Goal: Task Accomplishment & Management: Manage account settings

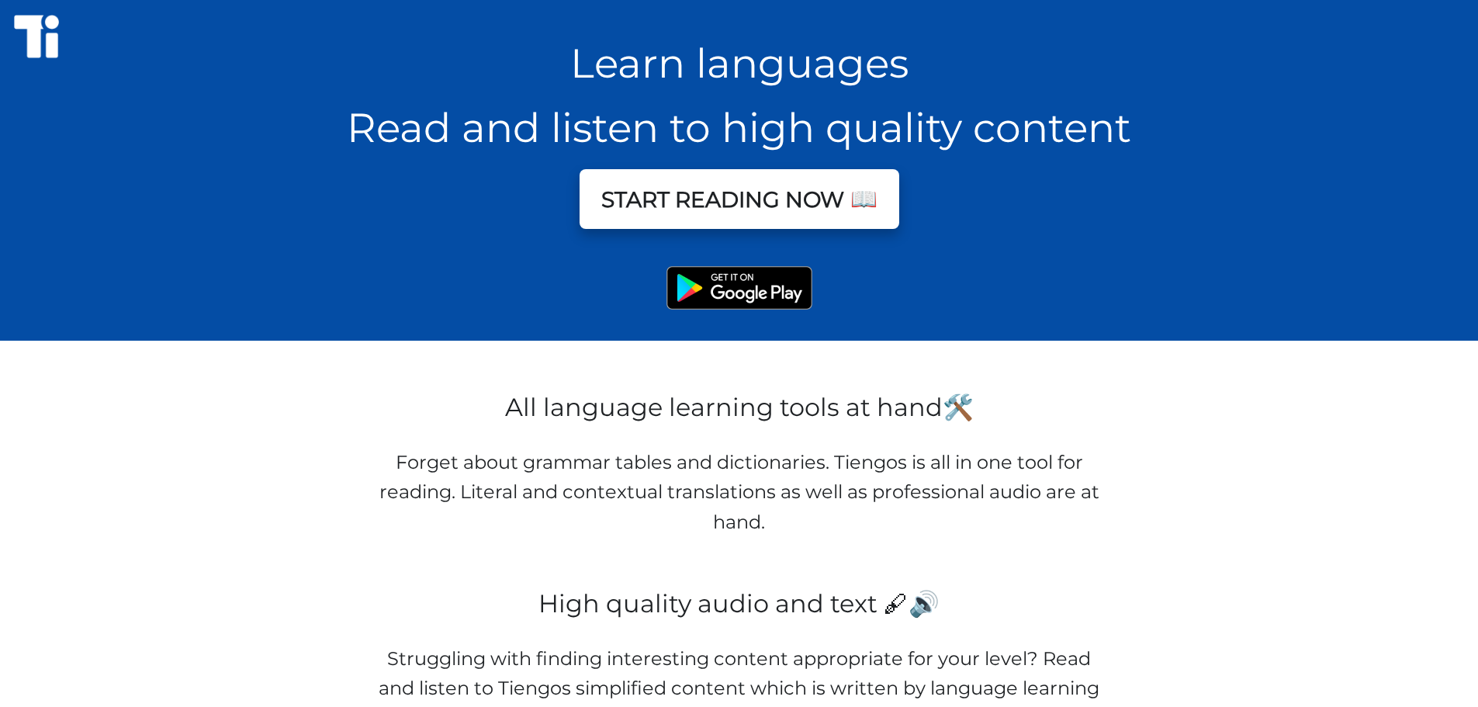
click at [771, 214] on button "START READING NOW 📖" at bounding box center [740, 199] width 320 height 60
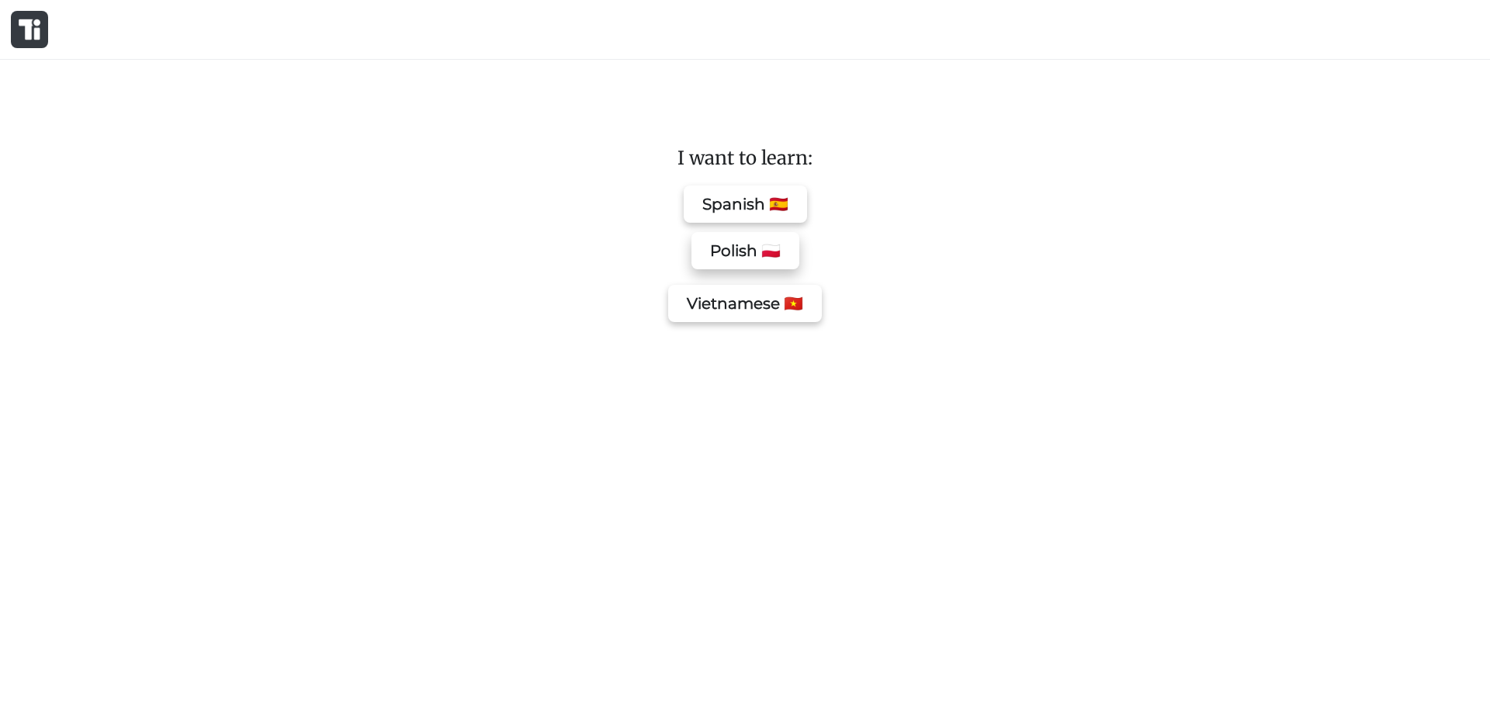
click at [762, 265] on button "Polish 🇵🇱" at bounding box center [745, 250] width 108 height 37
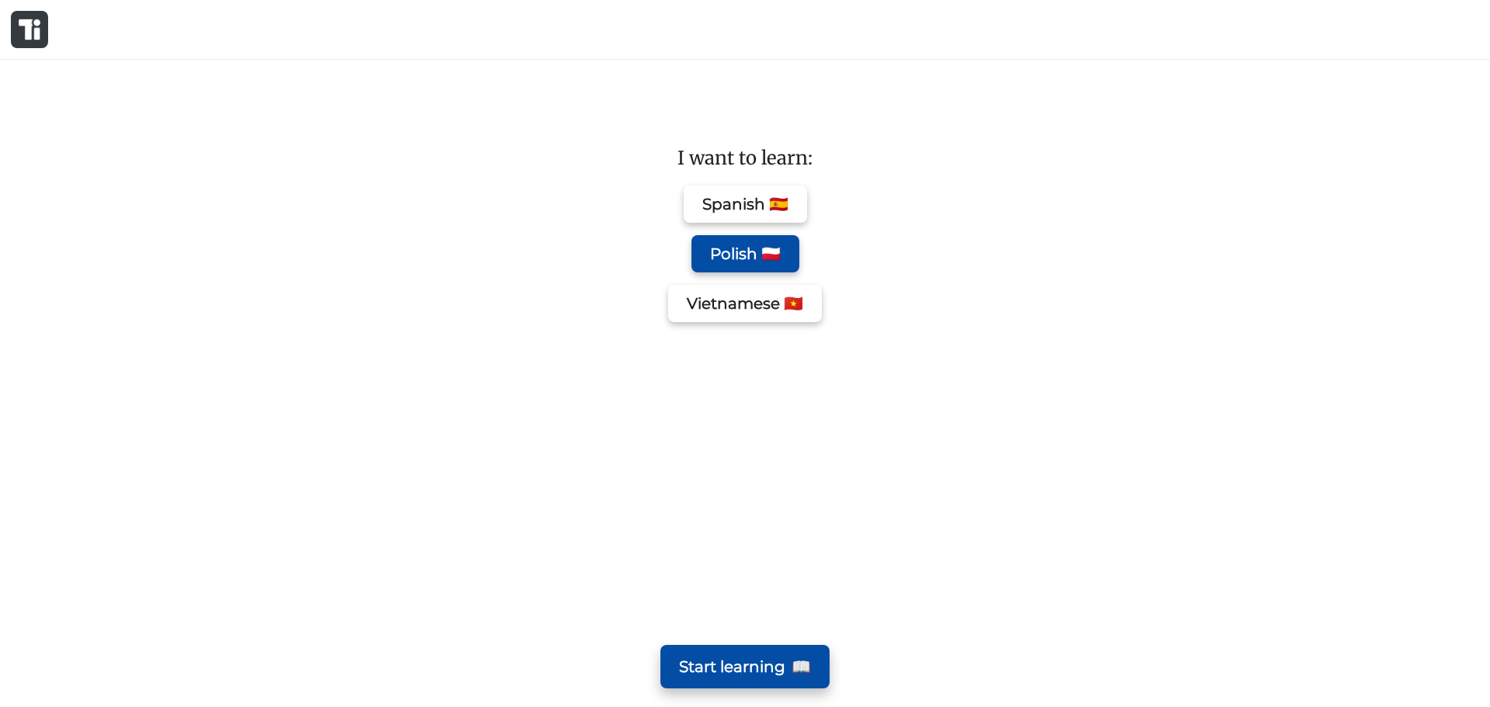
click at [798, 662] on span "📖" at bounding box center [800, 666] width 19 height 25
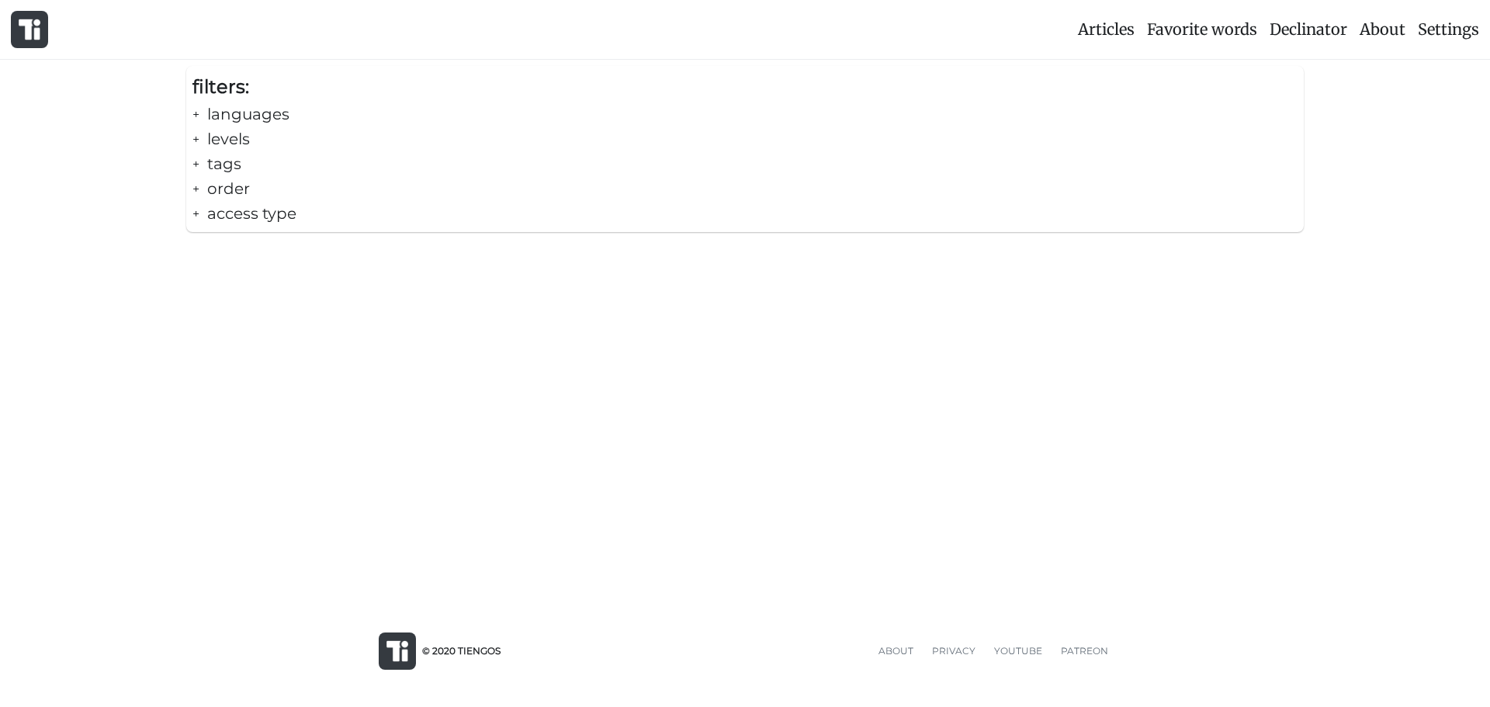
click at [208, 111] on div "+ languages" at bounding box center [744, 114] width 1105 height 25
click at [202, 113] on div "- languages" at bounding box center [744, 114] width 1105 height 25
click at [213, 137] on div "+ levels" at bounding box center [744, 138] width 1105 height 25
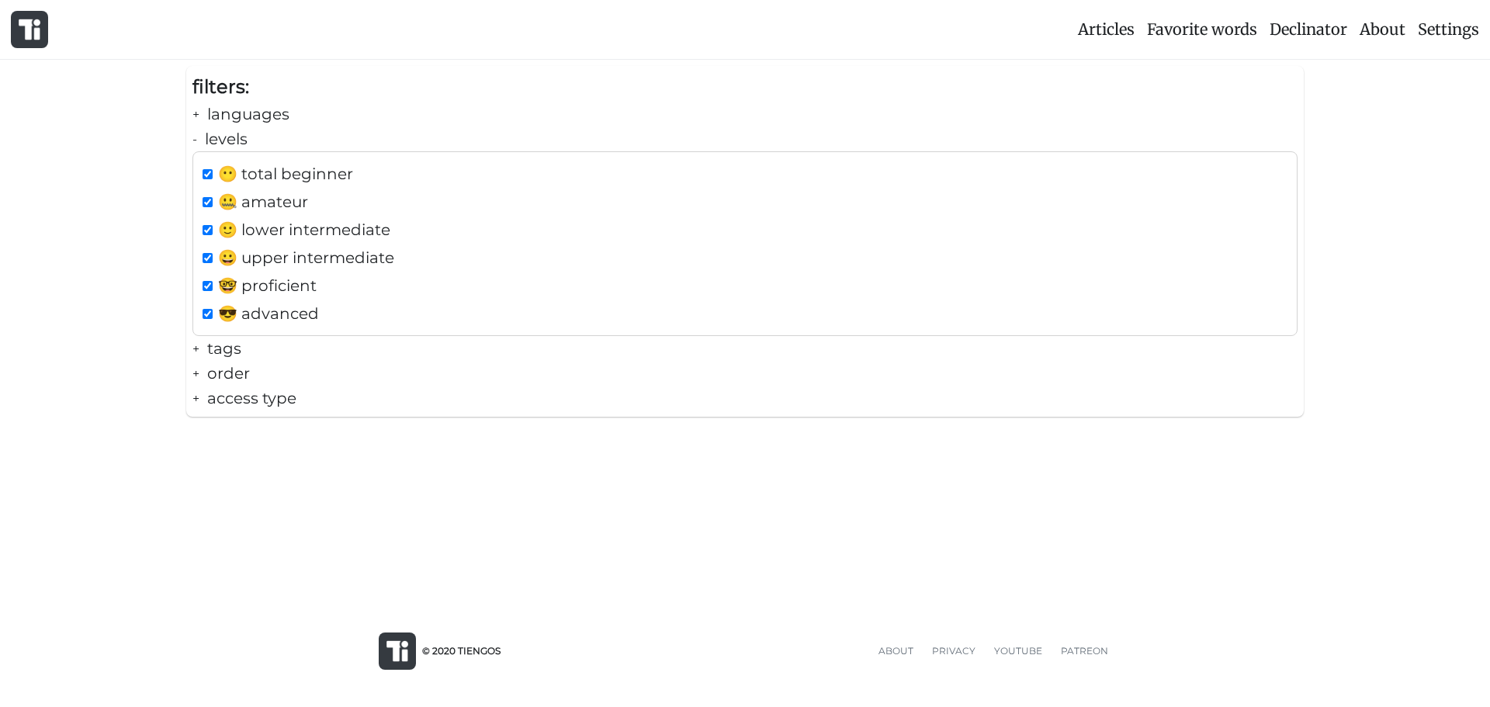
click at [209, 205] on input "checkbox" at bounding box center [208, 202] width 10 height 10
checkbox input "false"
click at [208, 248] on div "😀 upper intermediate" at bounding box center [744, 257] width 1091 height 25
checkbox input "false"
drag, startPoint x: 206, startPoint y: 275, endPoint x: 208, endPoint y: 290, distance: 15.6
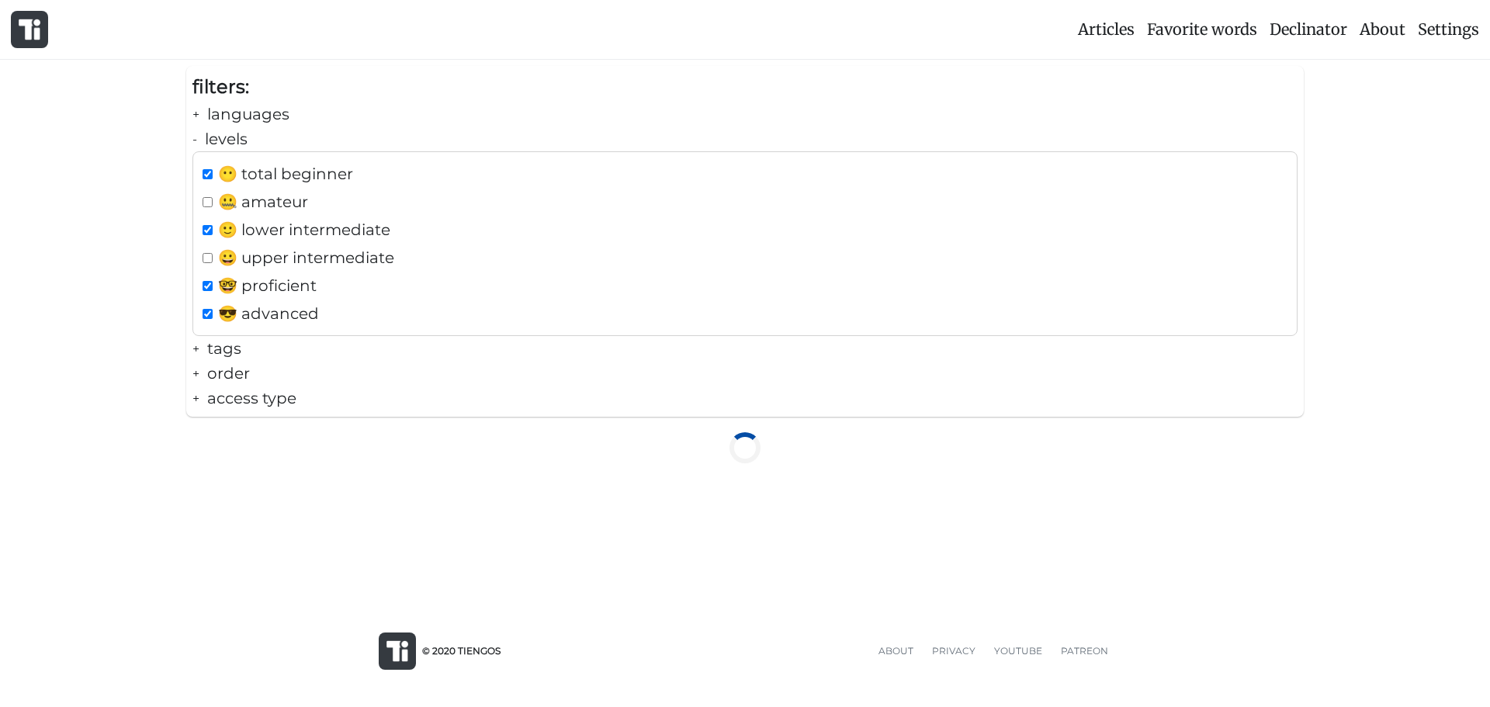
click at [206, 276] on div "🤓 proficient" at bounding box center [744, 285] width 1091 height 25
click at [209, 296] on div "🤓 proficient" at bounding box center [744, 285] width 1091 height 25
checkbox input "true"
click at [208, 319] on div "😎 advanced" at bounding box center [744, 313] width 1091 height 25
checkbox input "false"
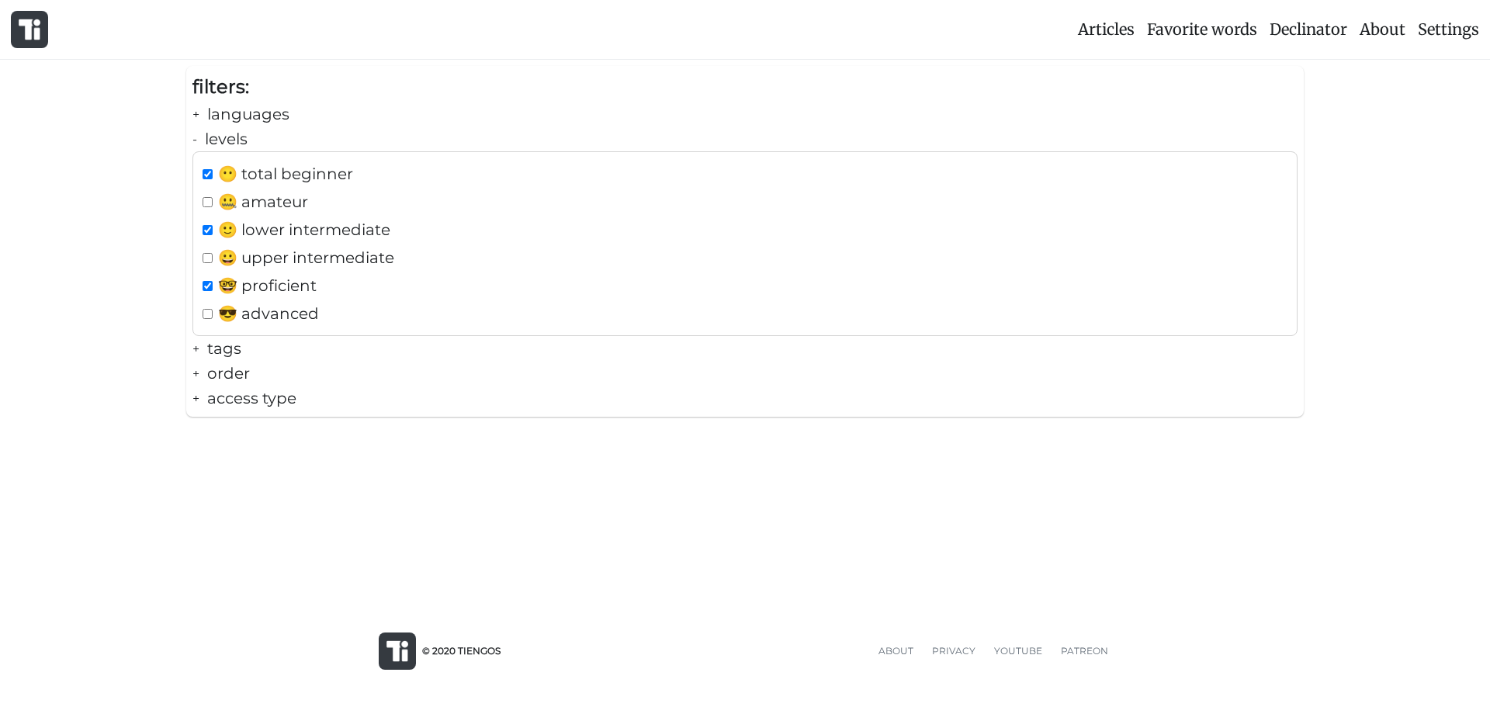
click at [209, 290] on input "checkbox" at bounding box center [208, 286] width 10 height 10
checkbox input "false"
click at [206, 234] on input "checkbox" at bounding box center [208, 230] width 10 height 10
checkbox input "false"
click at [211, 201] on input "checkbox" at bounding box center [208, 202] width 10 height 10
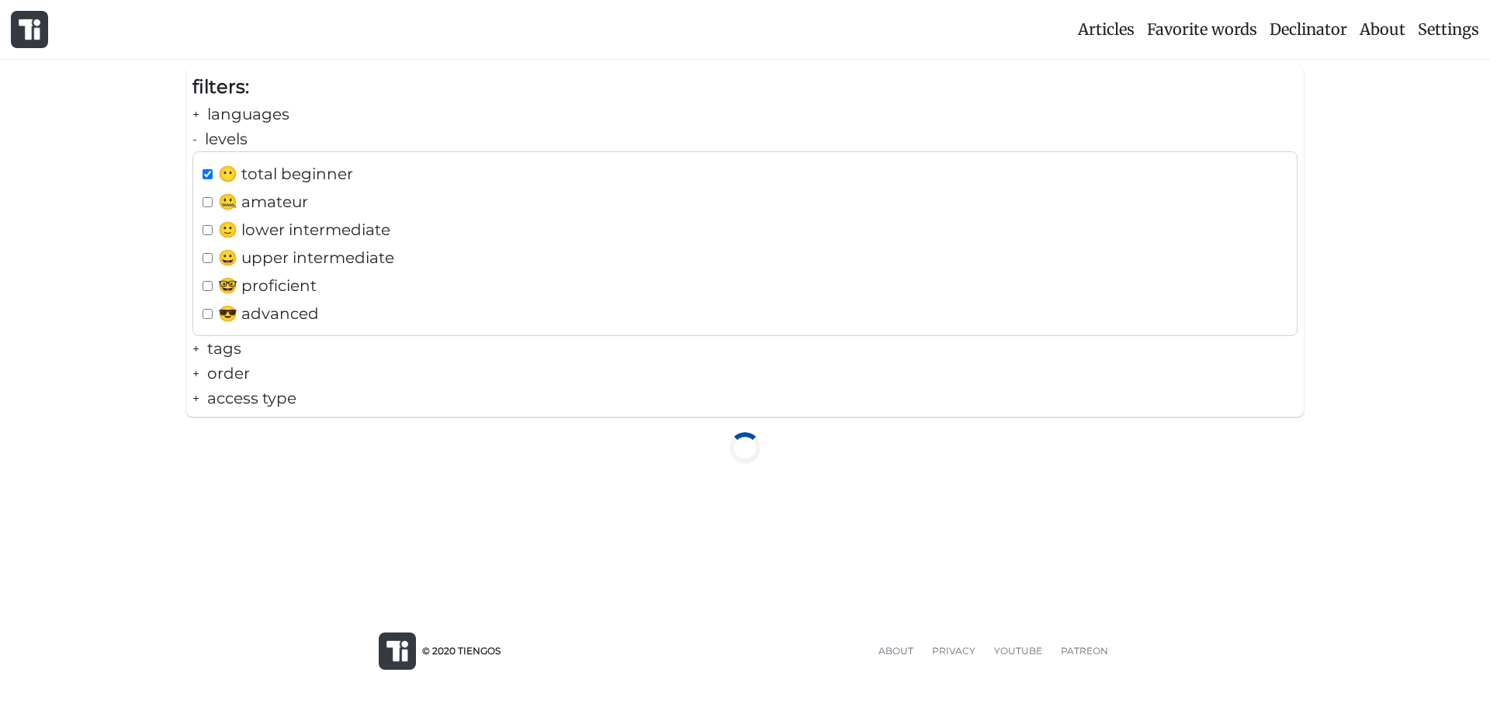
checkbox input "true"
click at [257, 347] on div "+ tags" at bounding box center [744, 348] width 1105 height 25
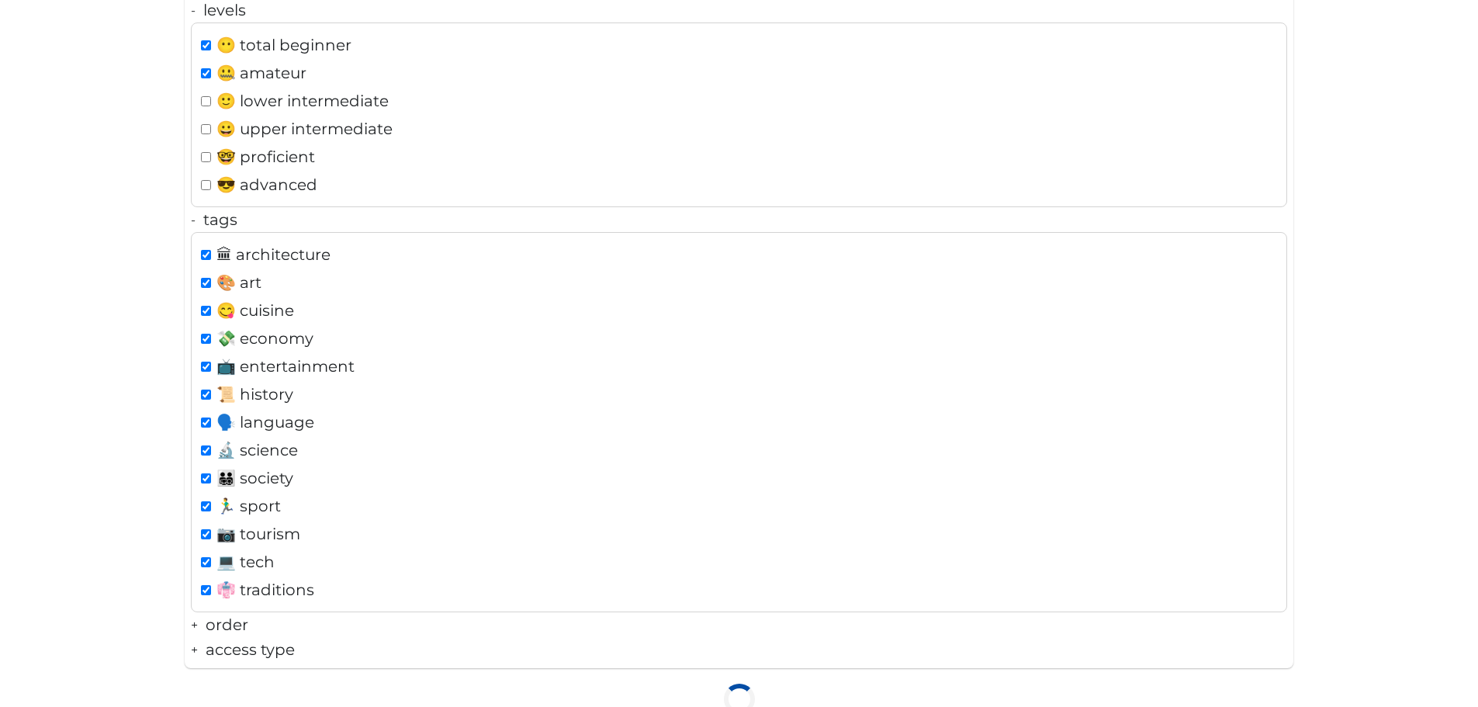
scroll to position [155, 0]
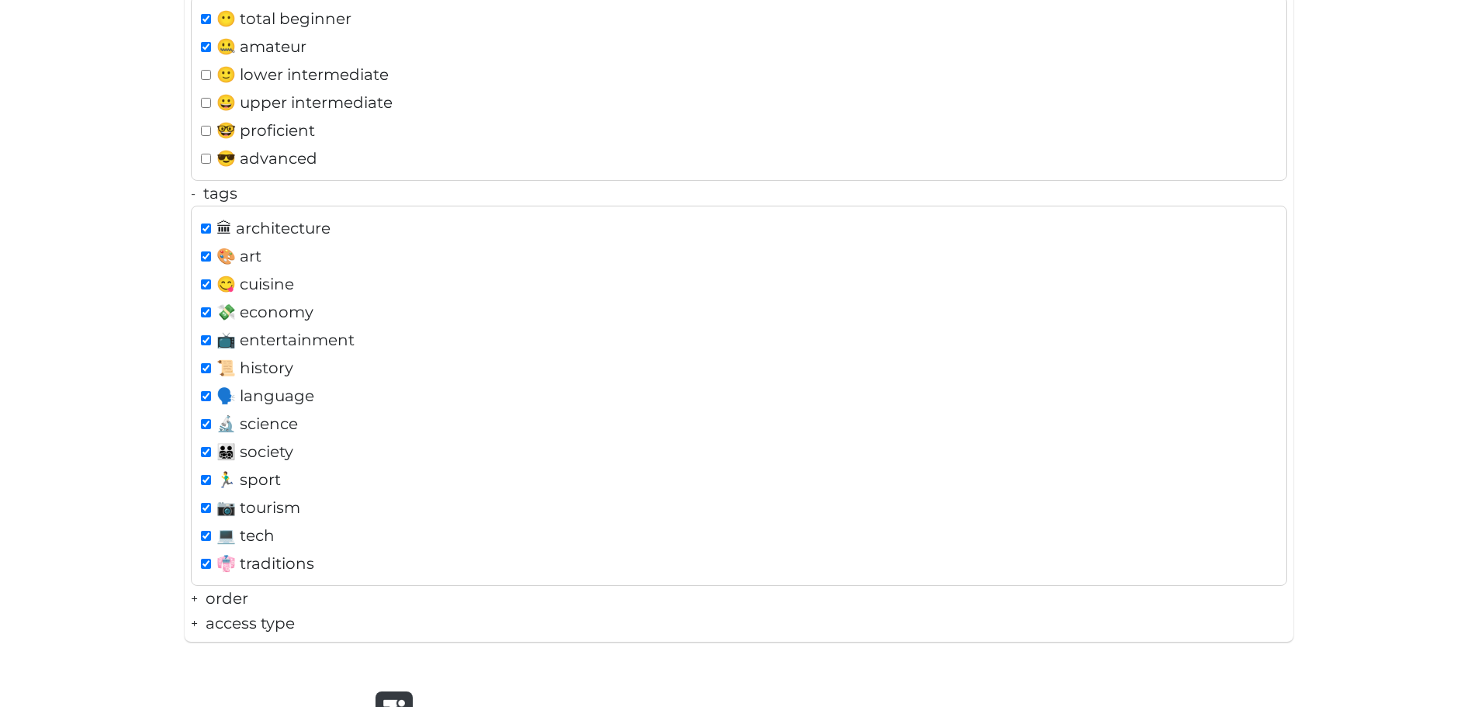
click at [259, 596] on div "+ order" at bounding box center [739, 598] width 1096 height 25
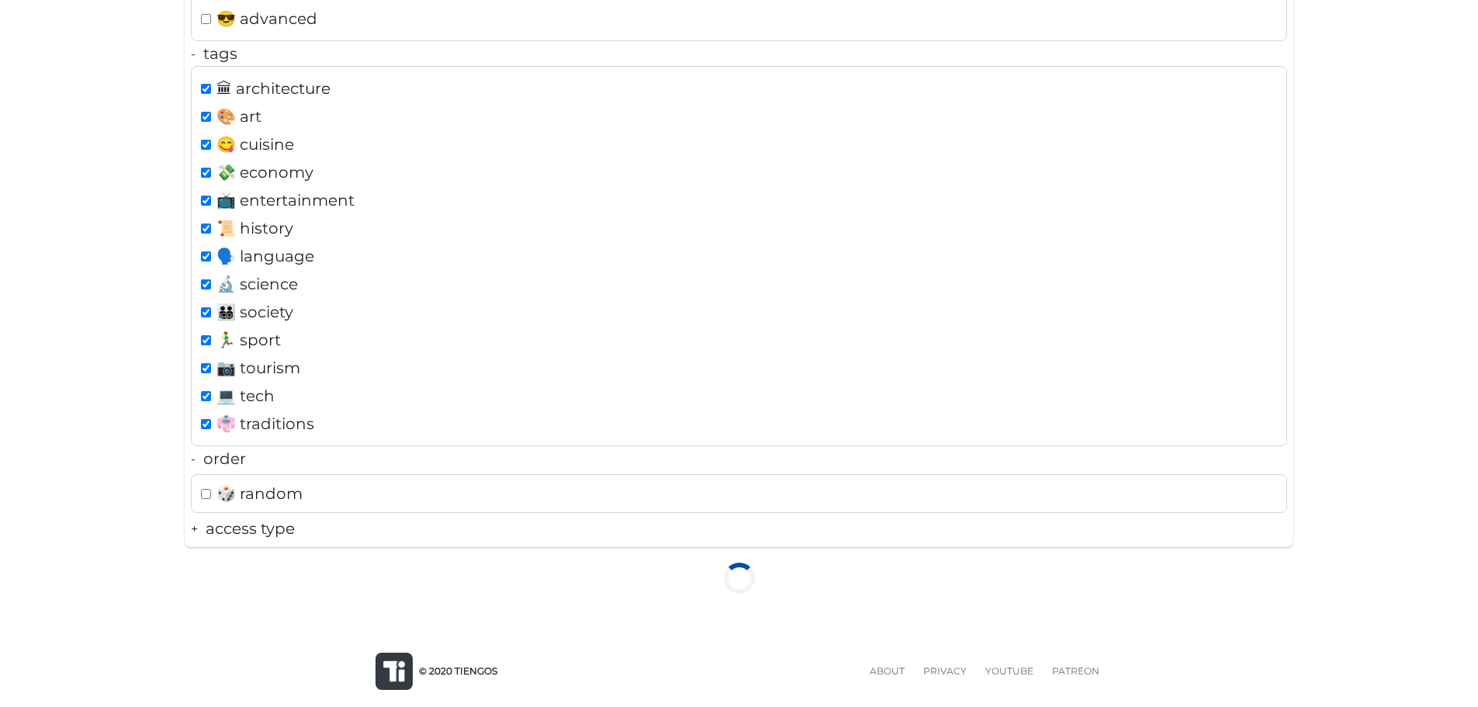
scroll to position [315, 0]
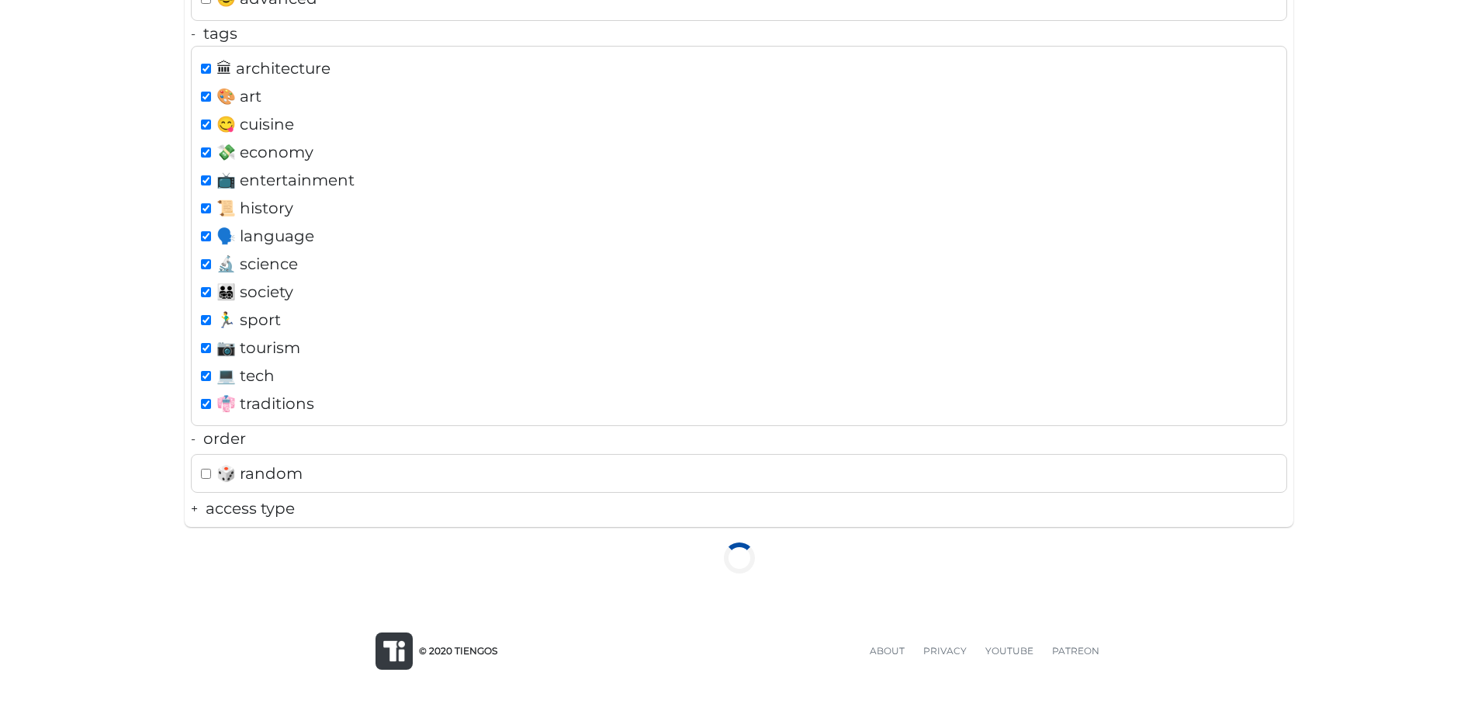
click at [252, 511] on div "+ access type" at bounding box center [739, 508] width 1096 height 25
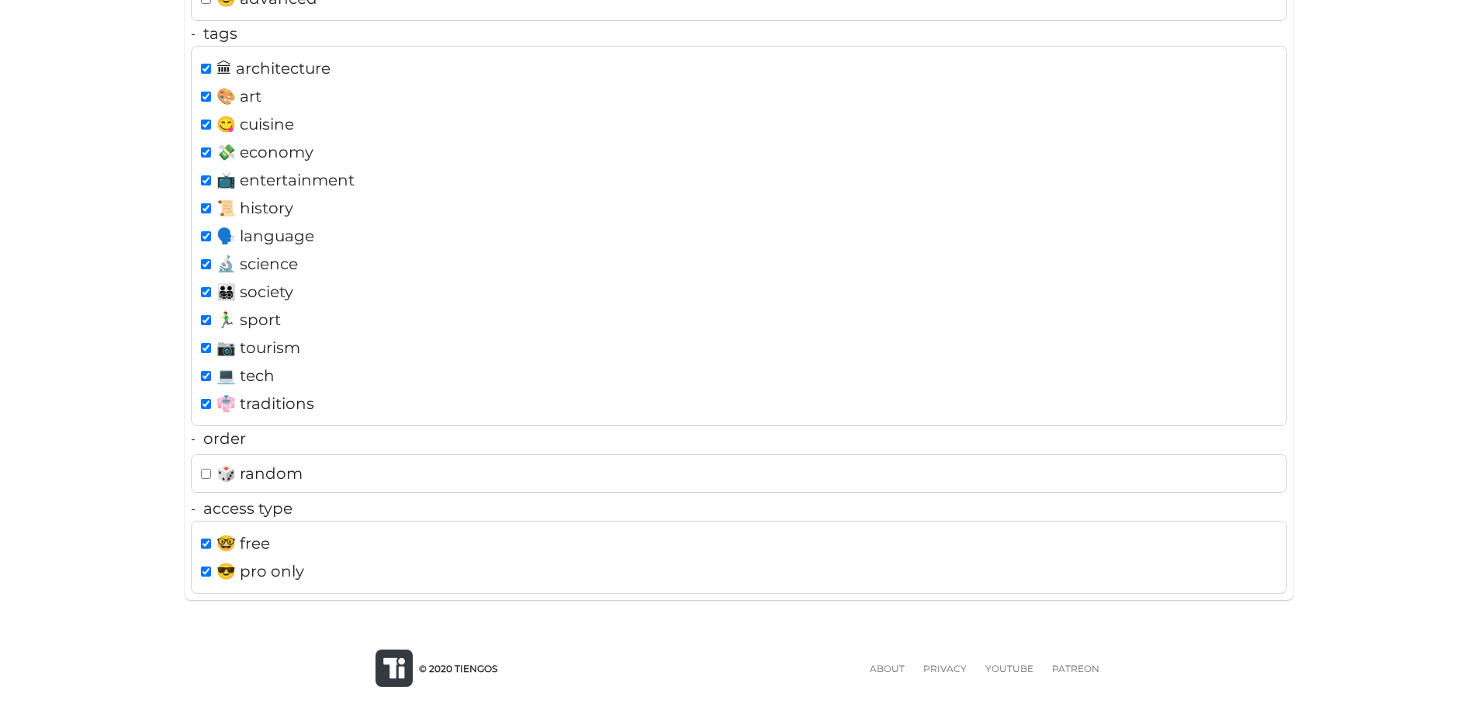
click at [225, 579] on span "😎 pro only" at bounding box center [260, 571] width 88 height 25
checkbox input "false"
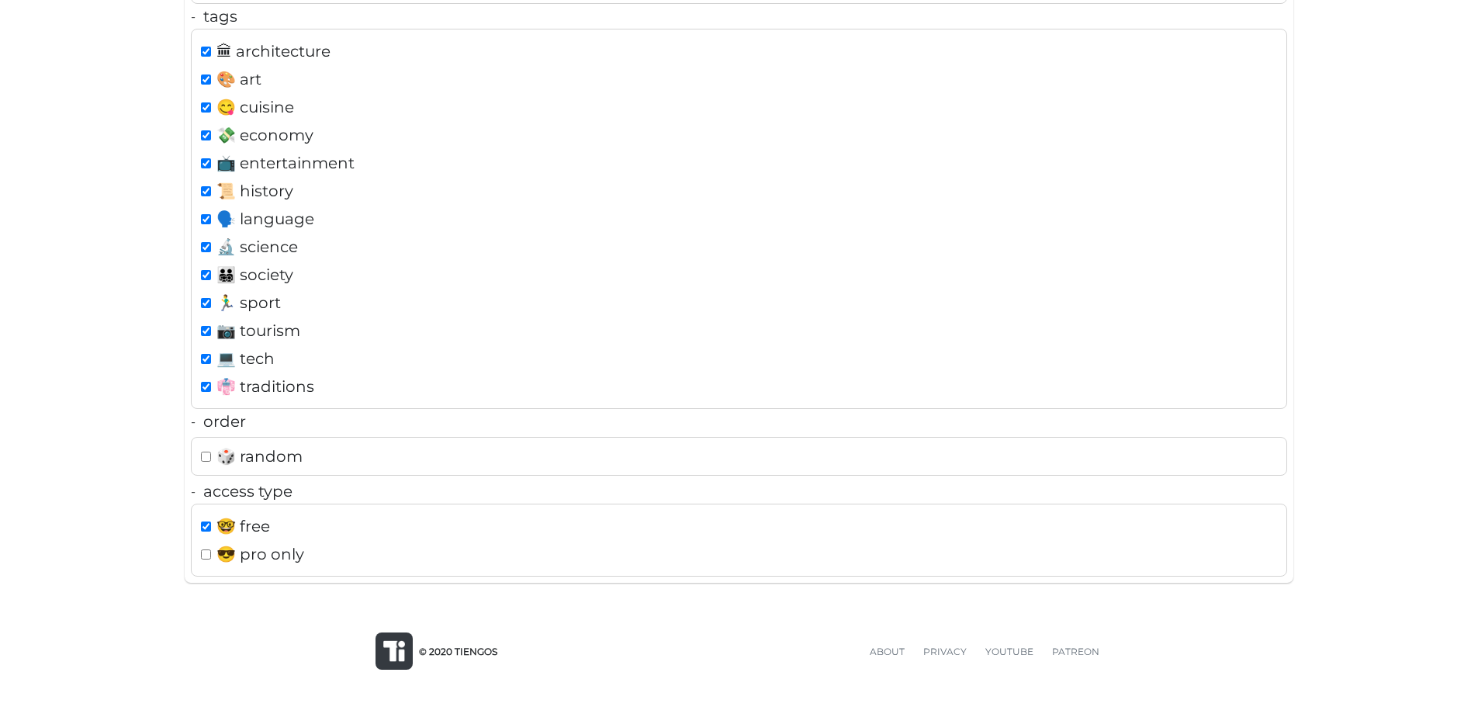
scroll to position [388, 0]
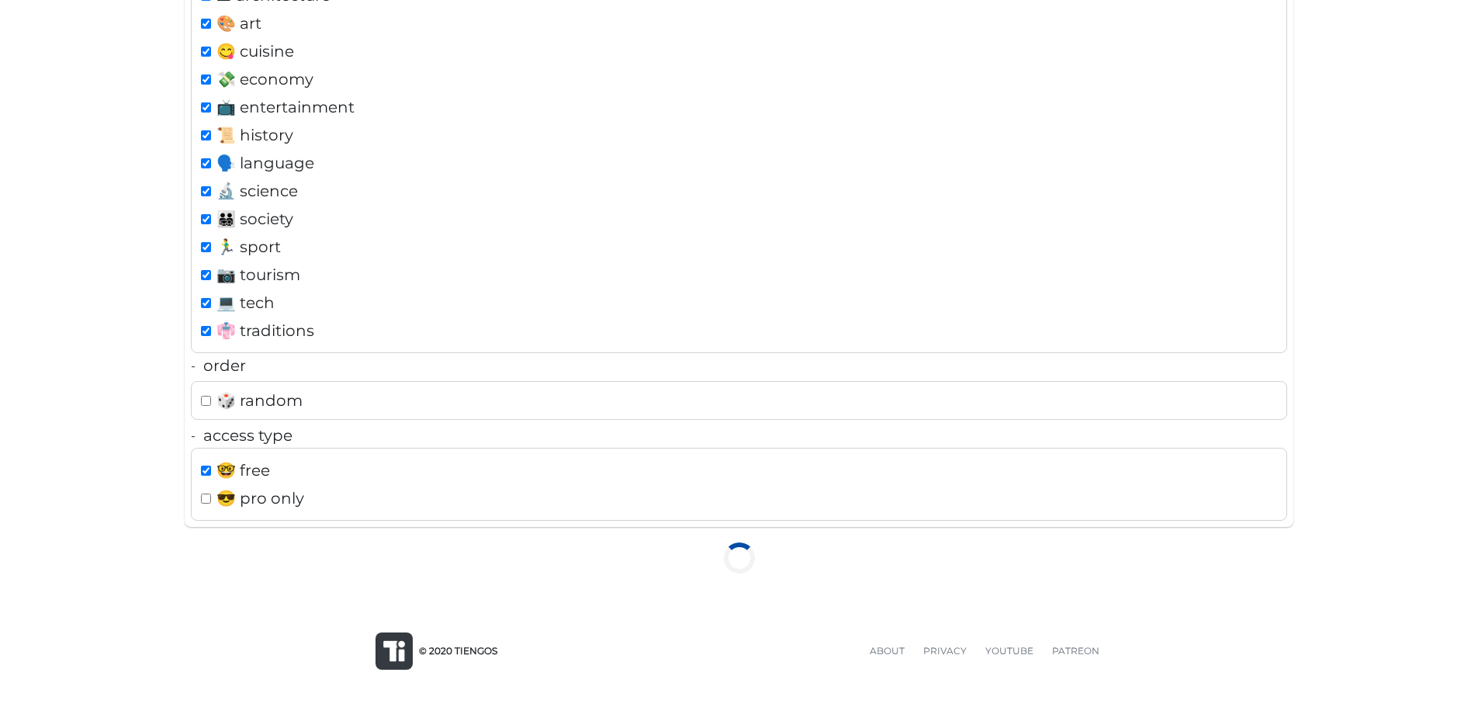
click at [204, 246] on input "checkbox" at bounding box center [206, 247] width 10 height 10
checkbox input "false"
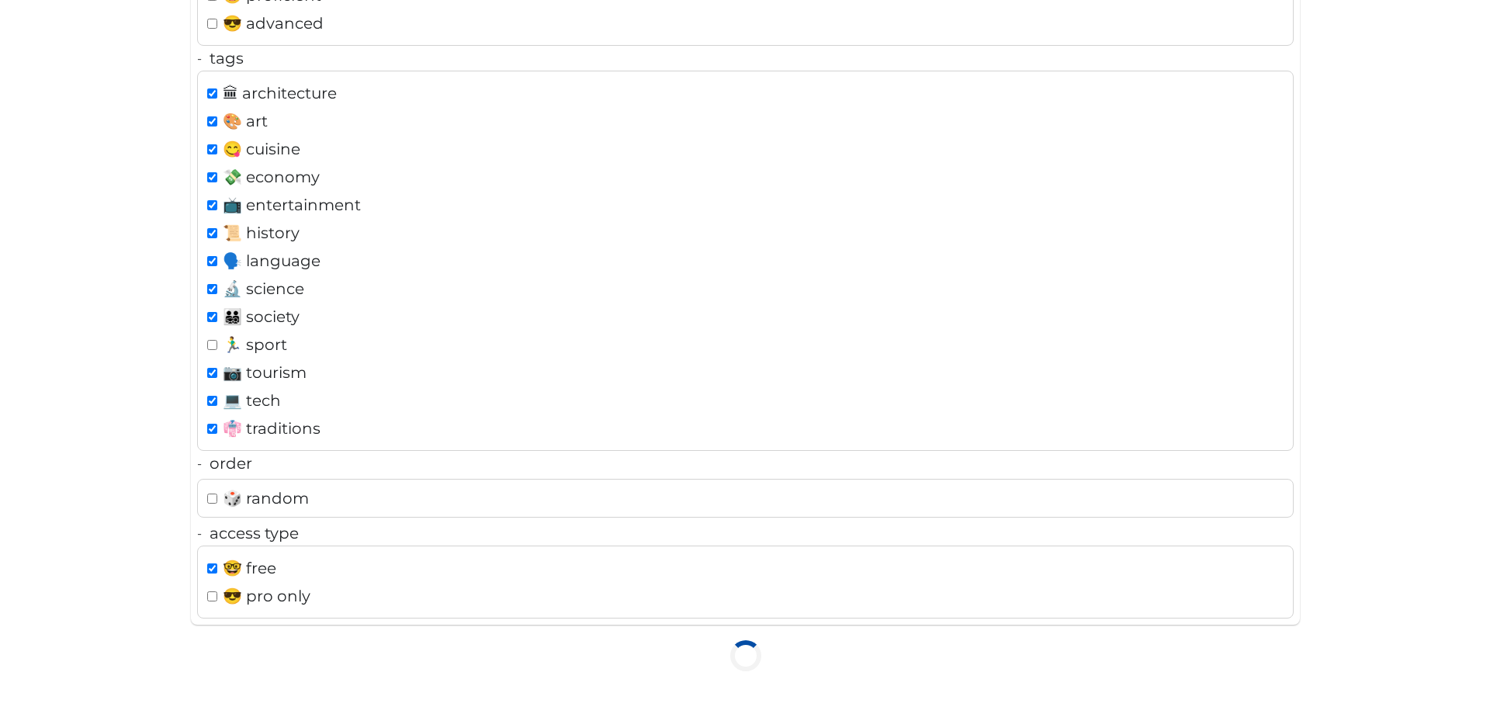
scroll to position [0, 0]
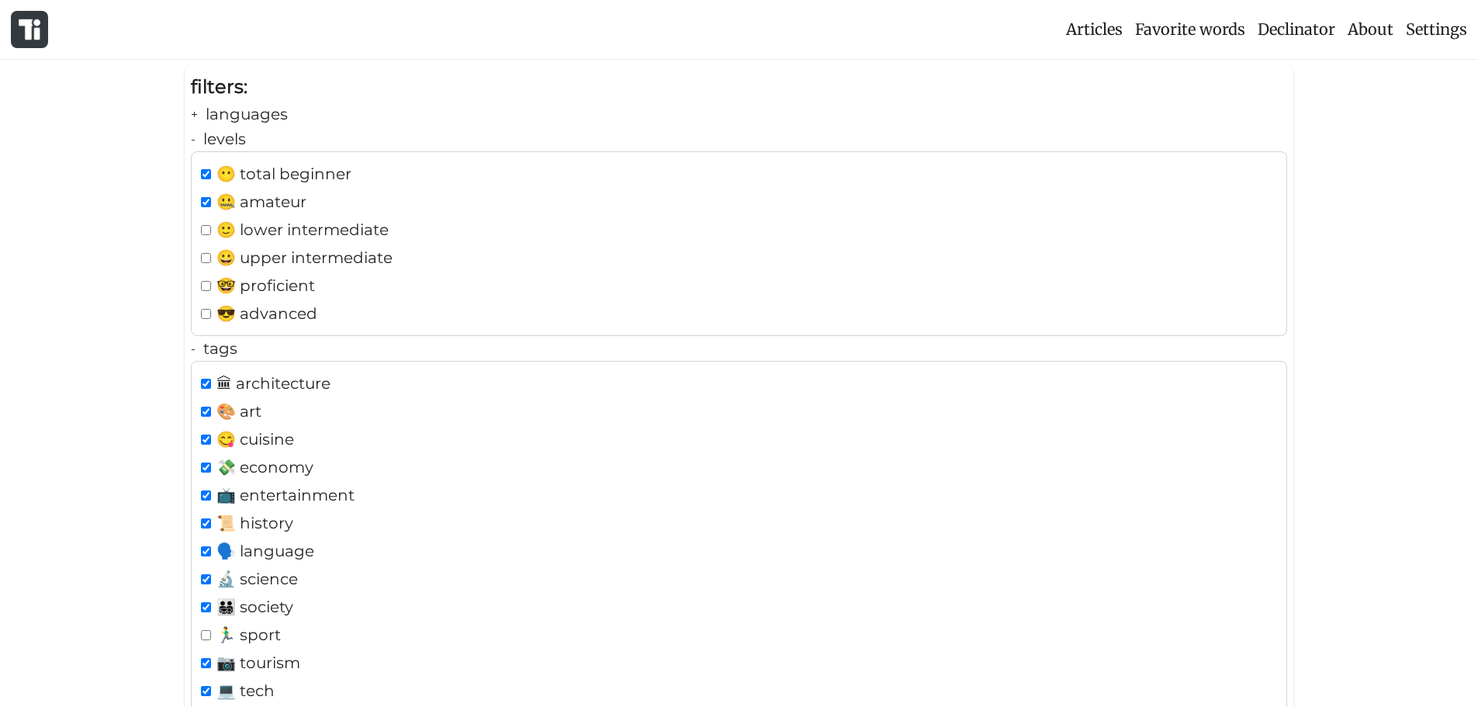
click at [223, 346] on div "- tags" at bounding box center [739, 348] width 1096 height 25
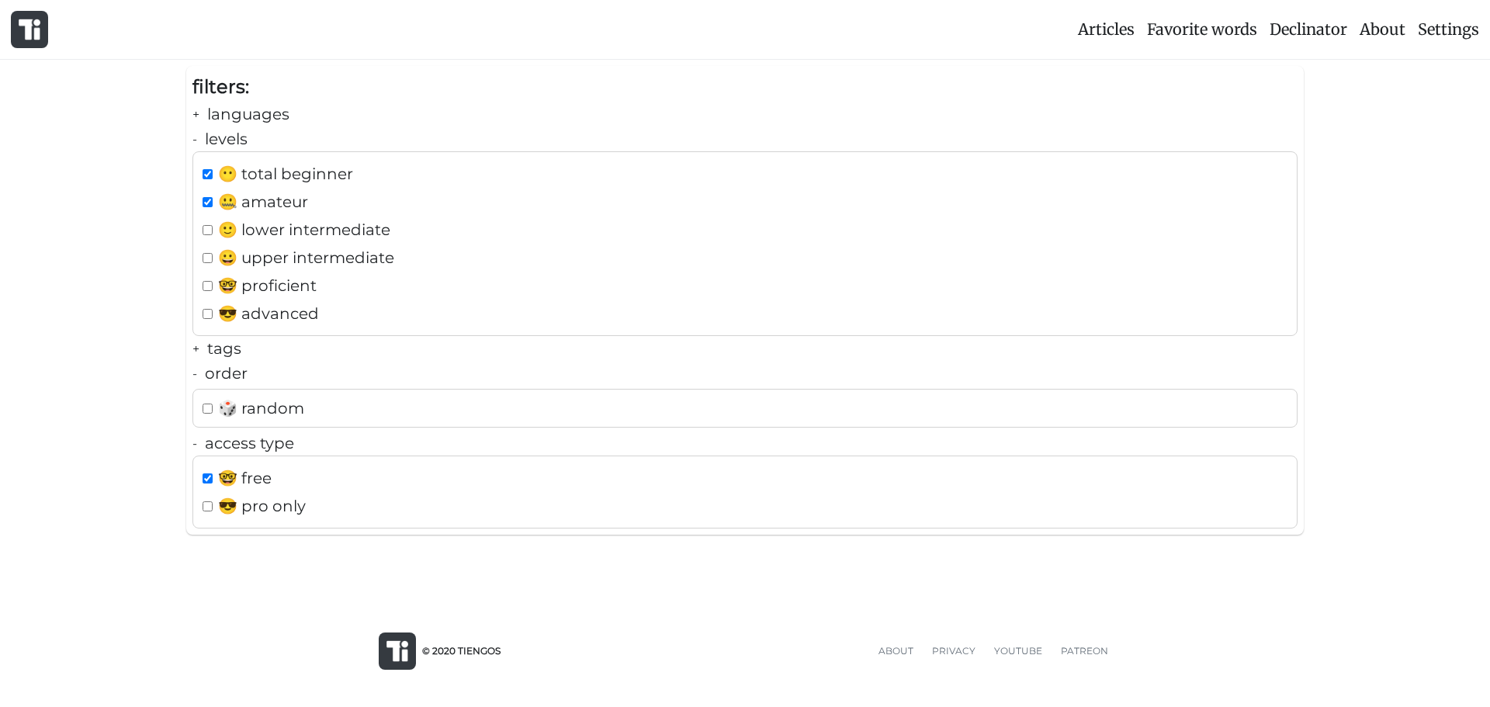
click at [254, 441] on div "- access type" at bounding box center [744, 443] width 1105 height 25
click at [234, 136] on div "- levels" at bounding box center [744, 138] width 1105 height 25
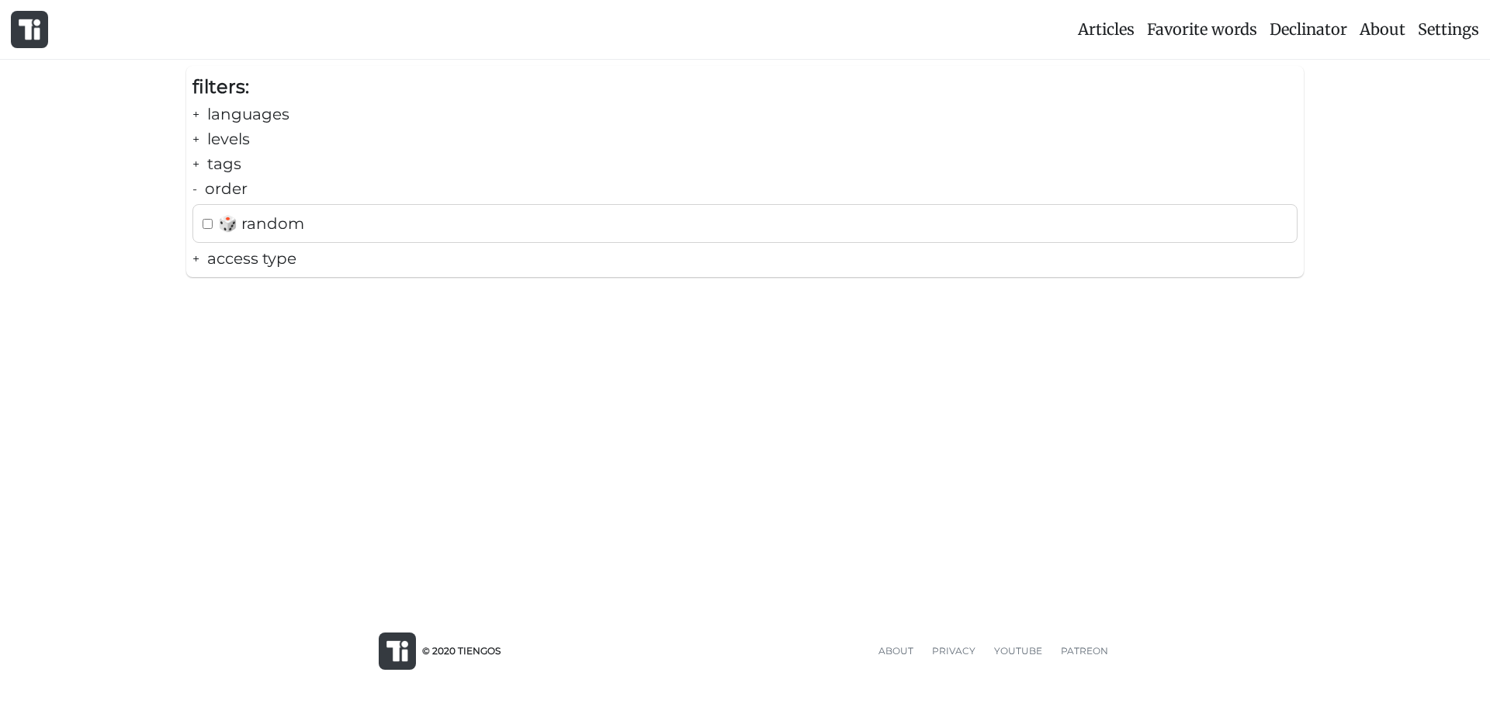
click at [236, 116] on div "+ languages" at bounding box center [744, 114] width 1105 height 25
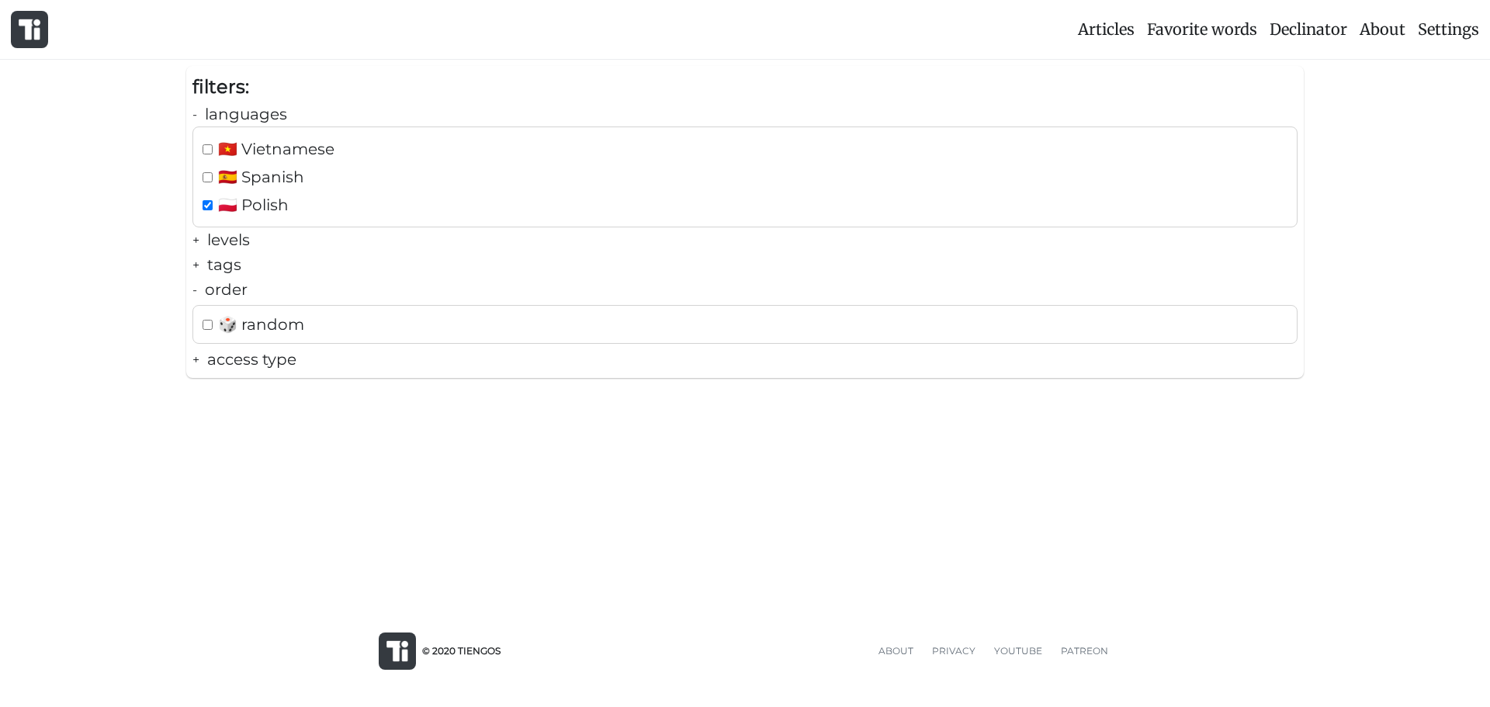
click at [242, 113] on div "- languages" at bounding box center [744, 114] width 1105 height 25
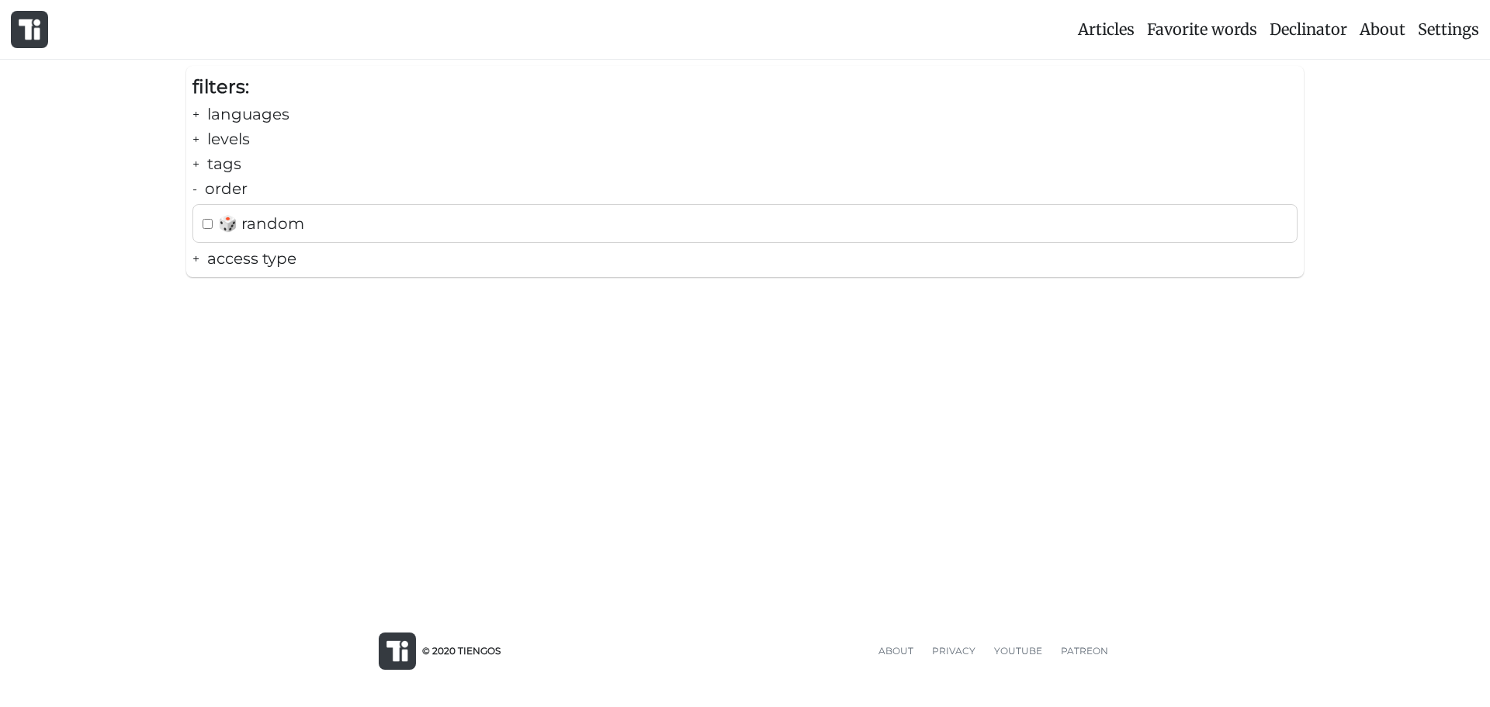
click at [288, 262] on div "+ access type" at bounding box center [744, 258] width 1105 height 25
click at [288, 262] on div "- access type" at bounding box center [744, 258] width 1105 height 25
click at [226, 196] on div "- order" at bounding box center [744, 188] width 1105 height 25
click at [224, 195] on div "+ order" at bounding box center [744, 188] width 1105 height 25
click at [210, 220] on input "checkbox" at bounding box center [208, 224] width 10 height 10
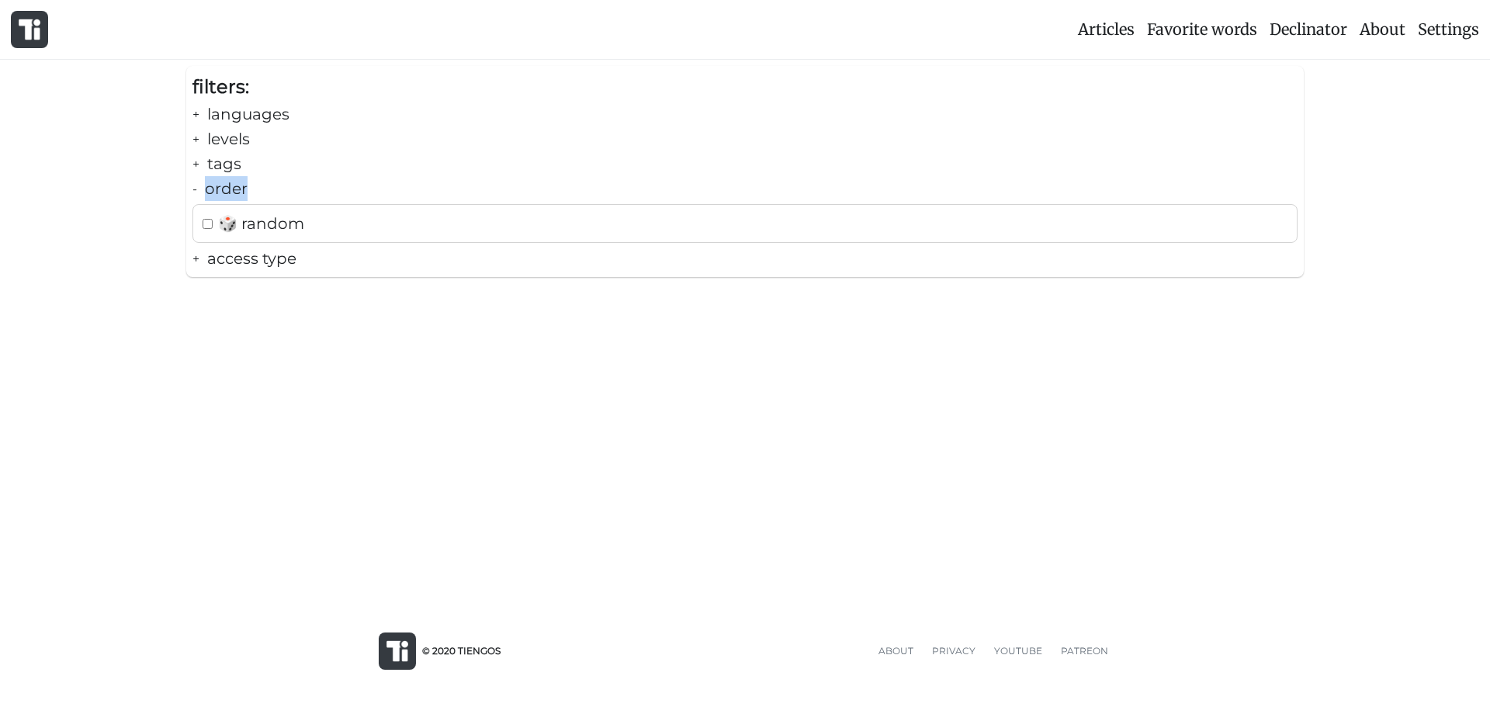
checkbox input "true"
click at [228, 189] on div "- order" at bounding box center [744, 188] width 1105 height 25
click at [206, 192] on div "+ order" at bounding box center [744, 188] width 1105 height 25
click at [212, 216] on div "🎲 random" at bounding box center [744, 223] width 1105 height 39
checkbox input "false"
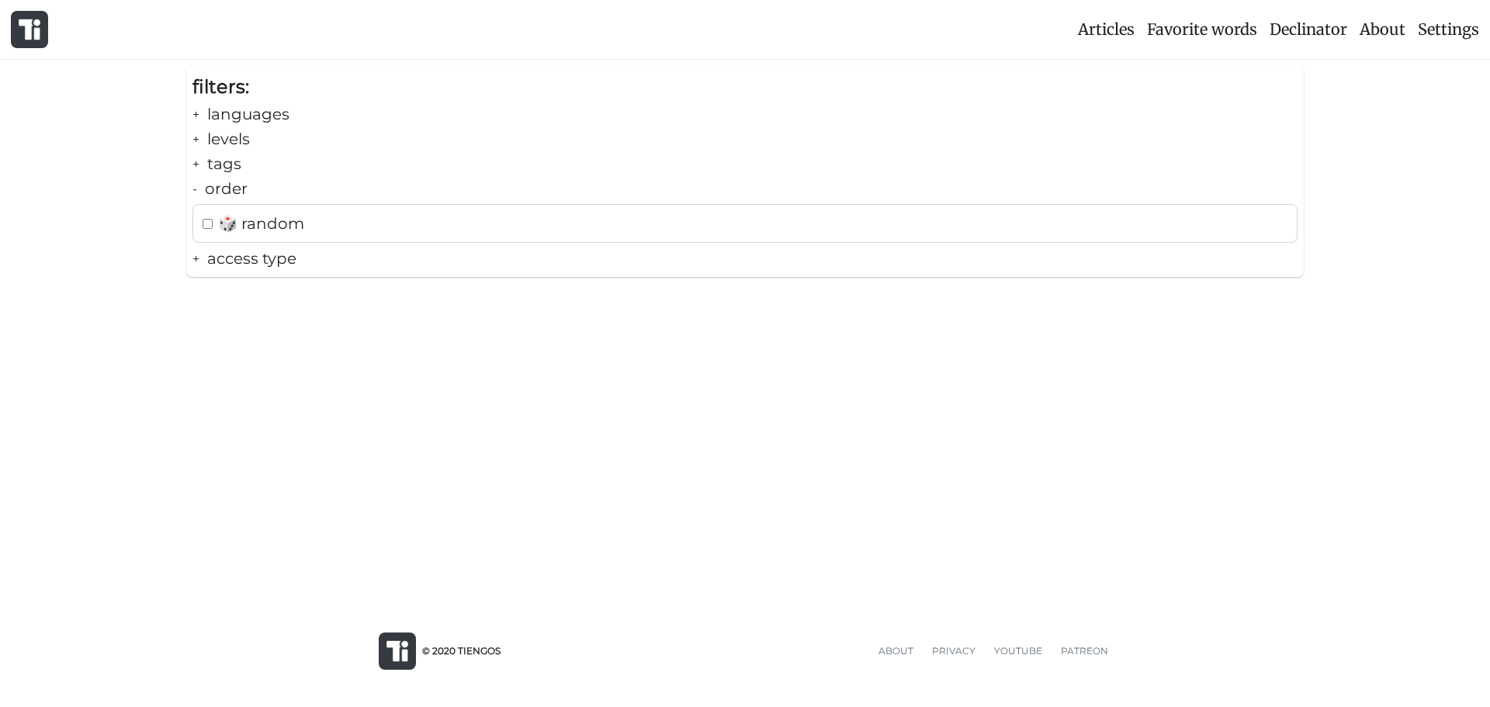
click at [227, 192] on div "- order" at bounding box center [744, 188] width 1105 height 25
click at [1314, 26] on span "Declinator" at bounding box center [1308, 28] width 78 height 19
click at [1103, 23] on span "Articles" at bounding box center [1106, 28] width 57 height 19
click at [1185, 34] on span "Favorite words" at bounding box center [1202, 28] width 110 height 19
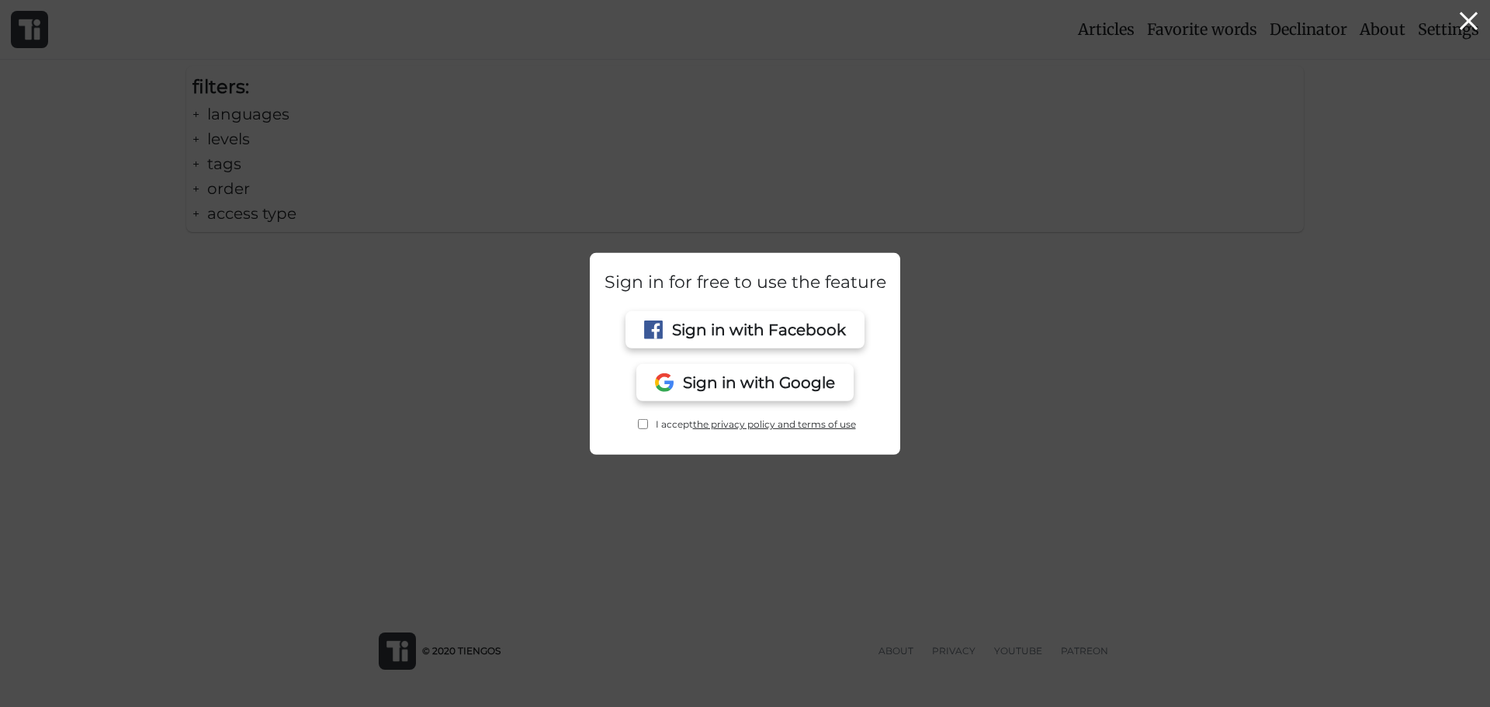
drag, startPoint x: 1444, startPoint y: 19, endPoint x: 1456, endPoint y: 23, distance: 13.0
click at [1444, 19] on div at bounding box center [745, 314] width 1490 height 784
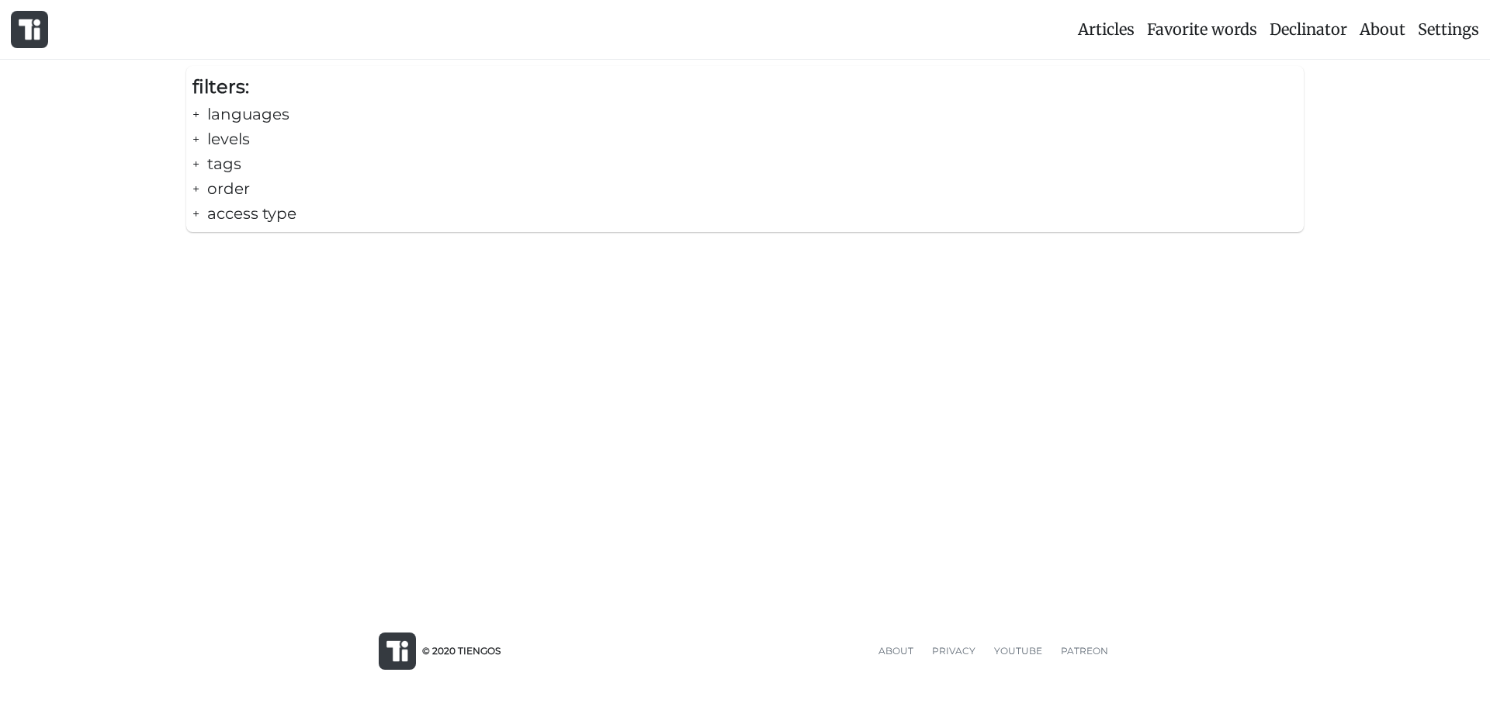
click at [1451, 24] on span "Settings" at bounding box center [1448, 28] width 61 height 19
